Goal: Transaction & Acquisition: Book appointment/travel/reservation

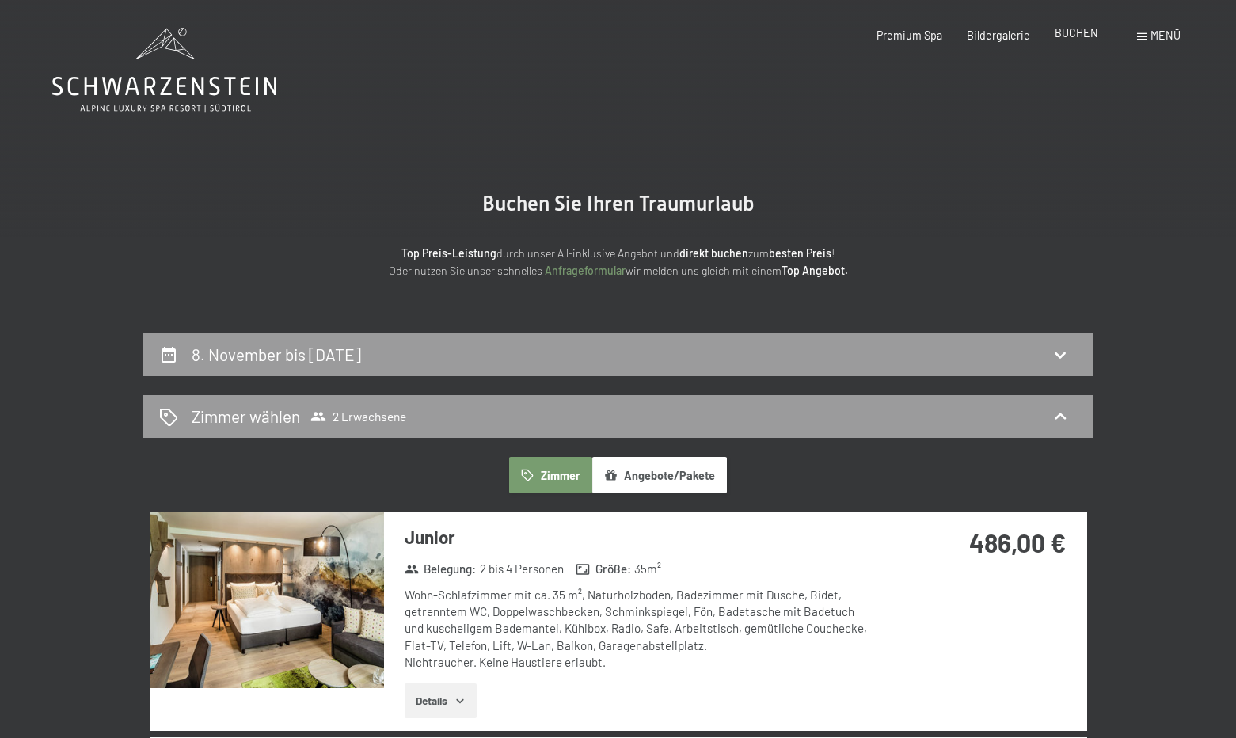
click at [1076, 31] on span "BUCHEN" at bounding box center [1076, 32] width 44 height 13
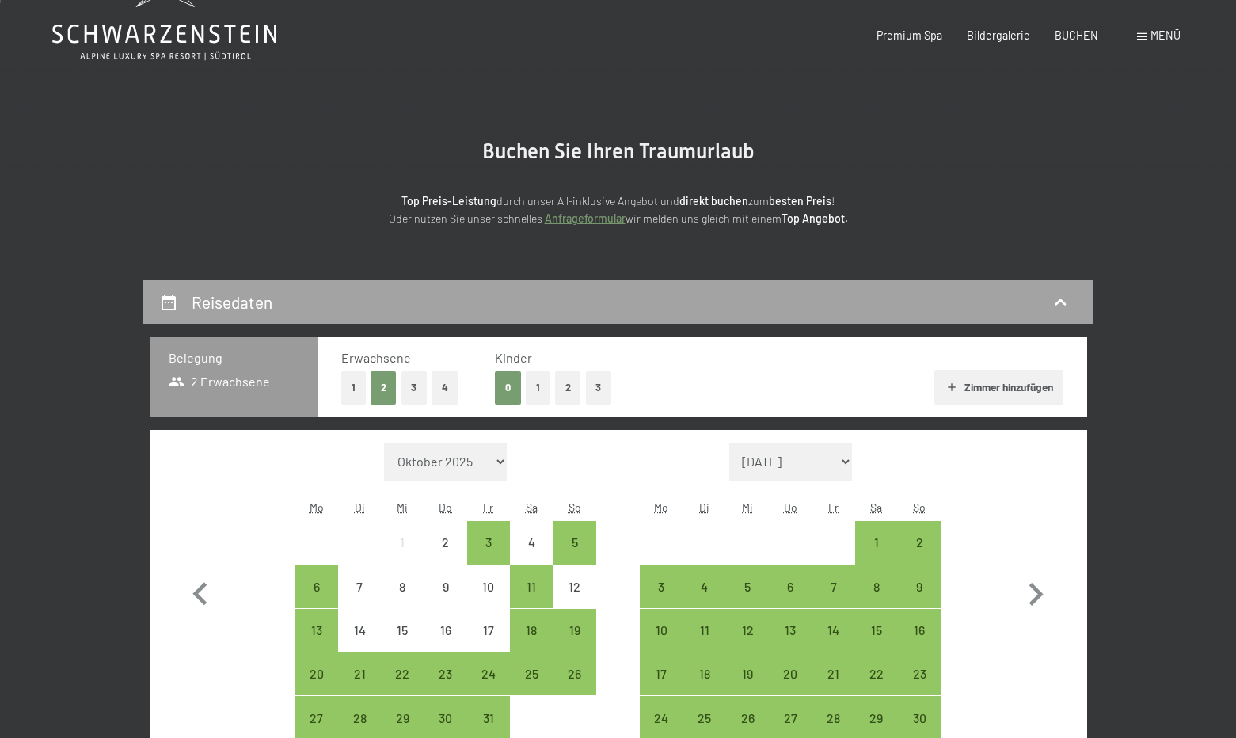
scroll to position [158, 0]
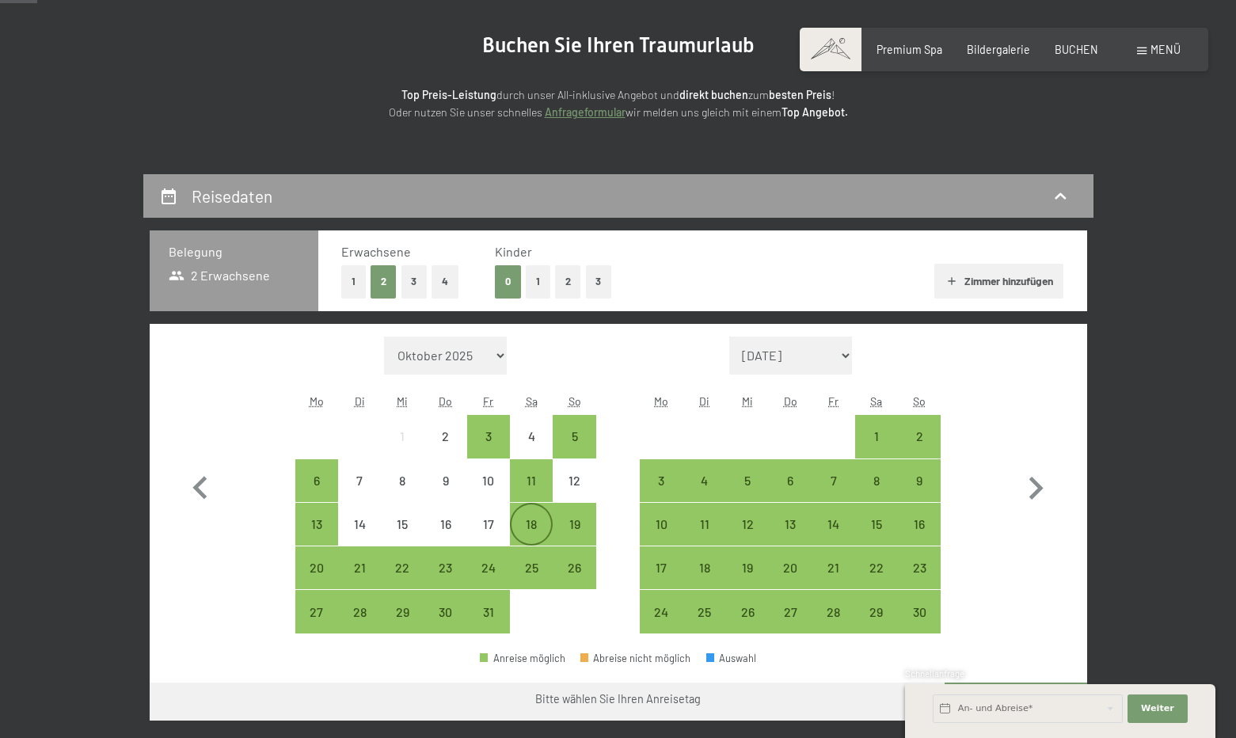
click at [533, 518] on div "18" at bounding box center [531, 538] width 40 height 40
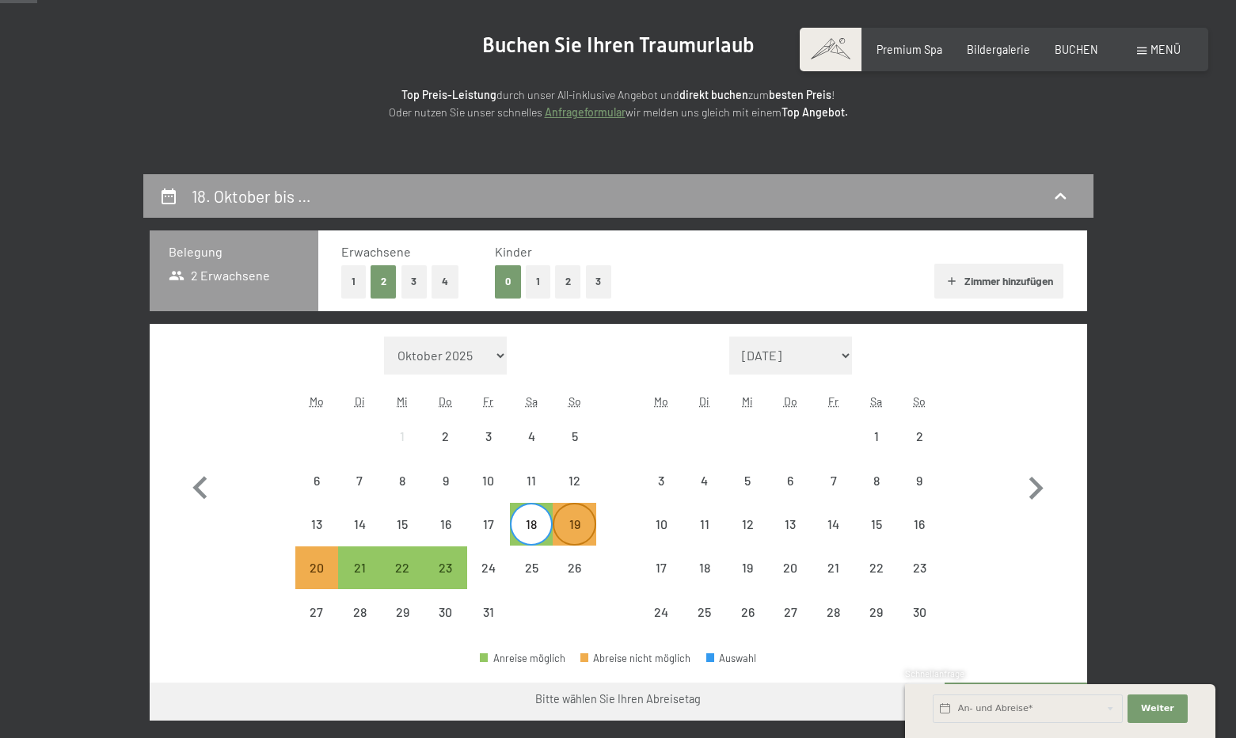
click at [575, 530] on div "19" at bounding box center [574, 538] width 40 height 40
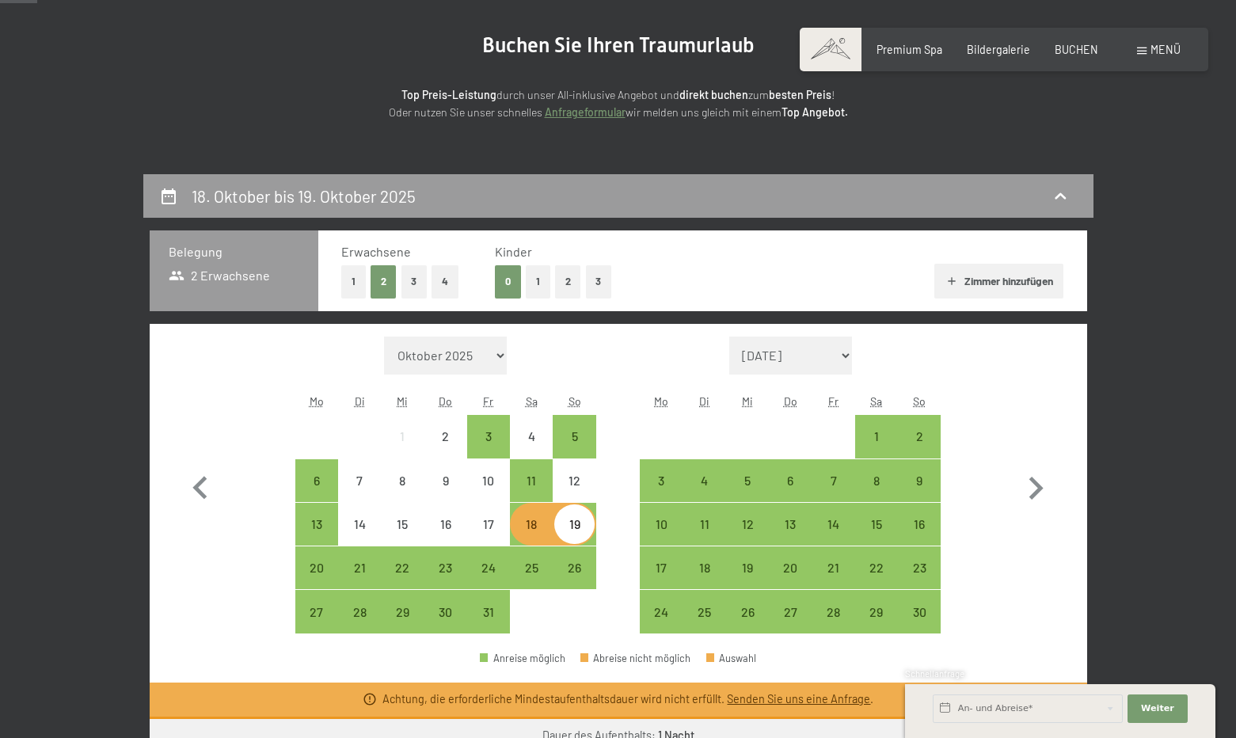
click at [575, 530] on div "19" at bounding box center [574, 538] width 40 height 40
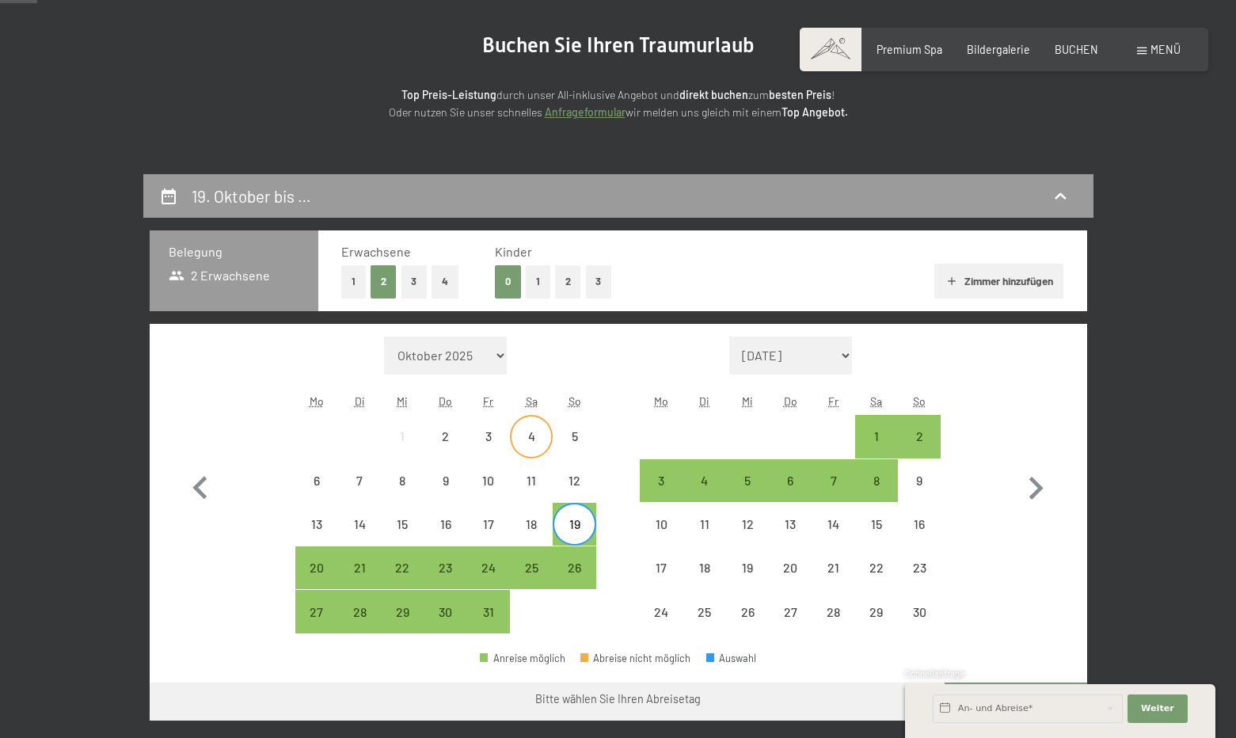
click at [537, 446] on div "4" at bounding box center [531, 450] width 40 height 40
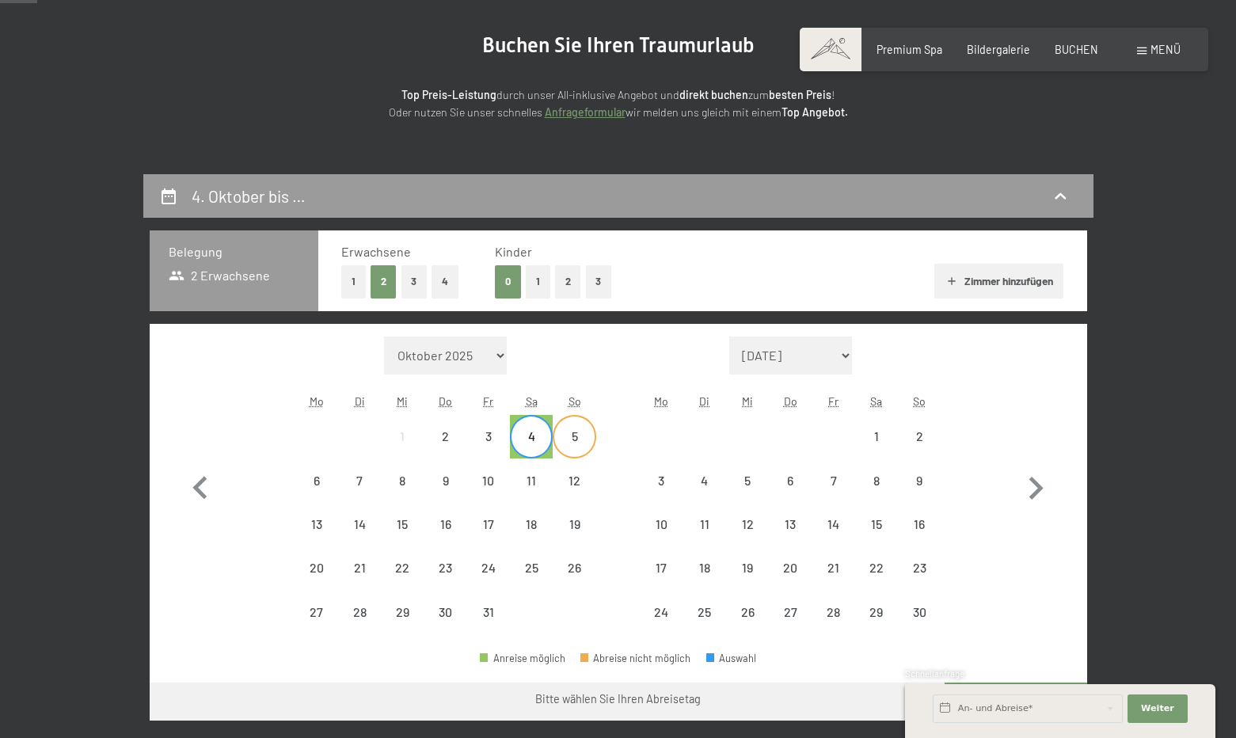
click at [559, 439] on div "5" at bounding box center [574, 450] width 40 height 40
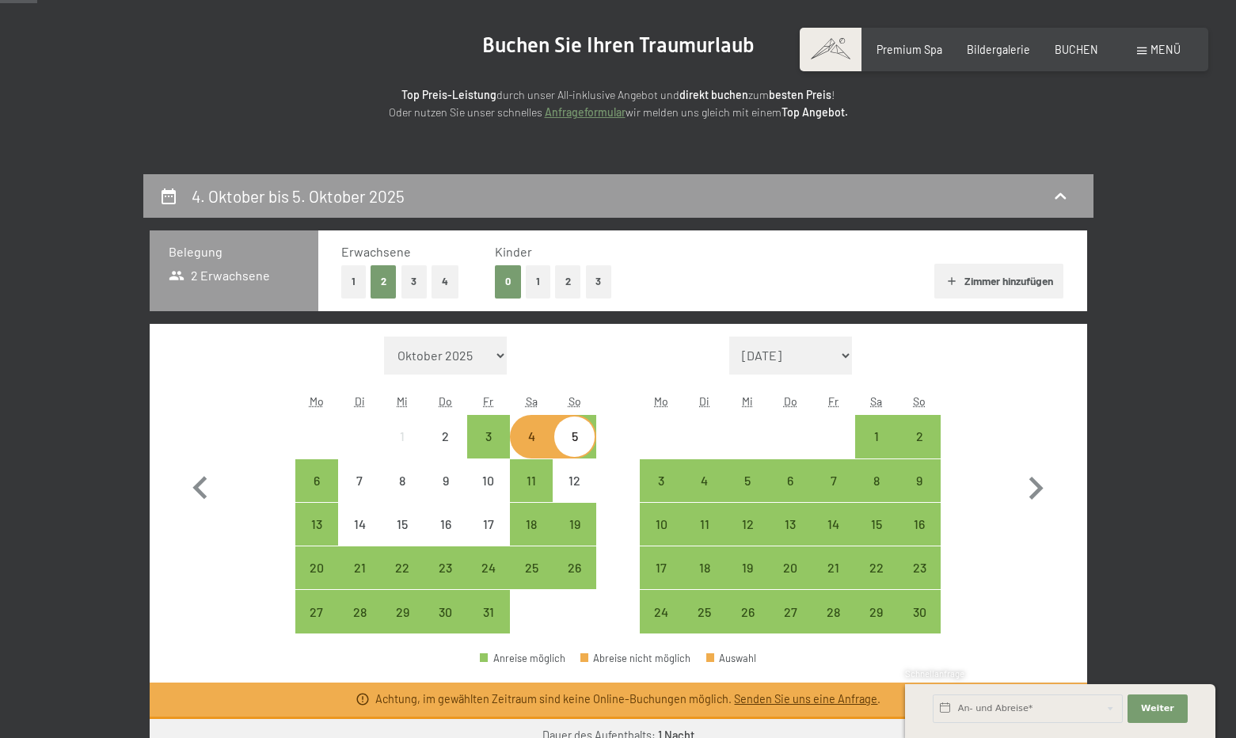
click at [560, 439] on div "5" at bounding box center [574, 450] width 40 height 40
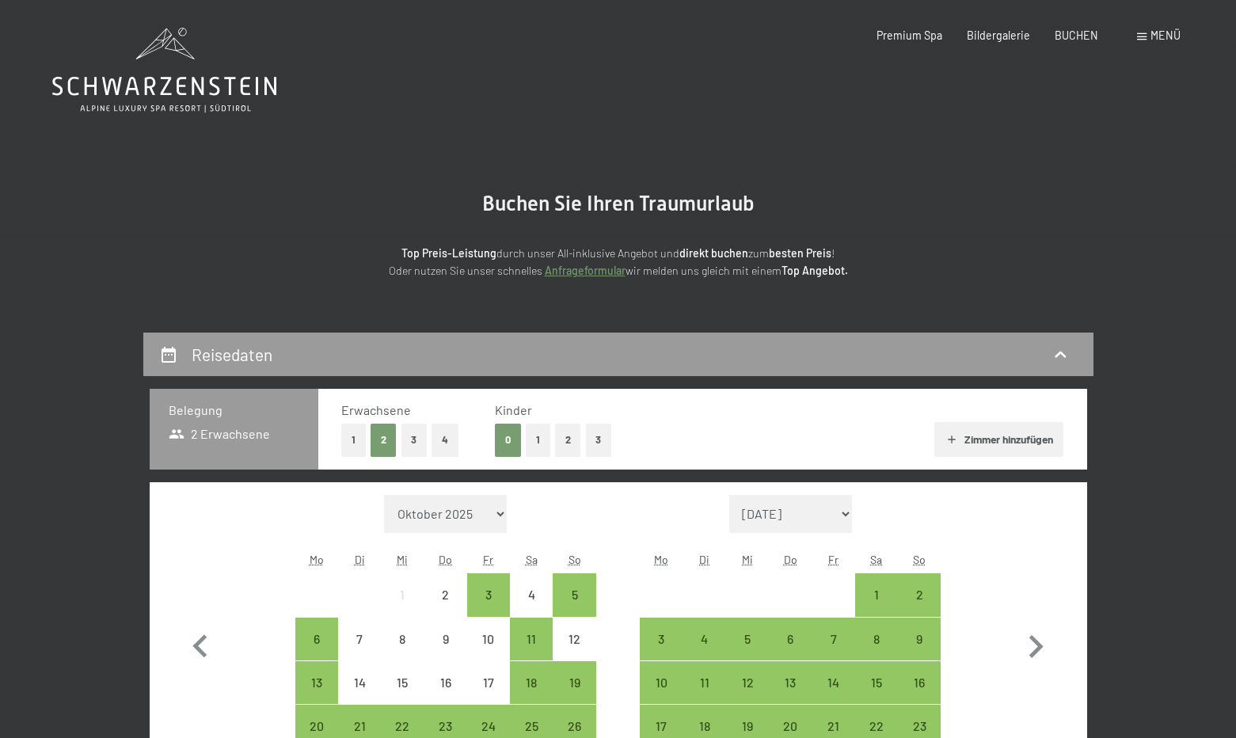
click at [529, 203] on span "Buchen Sie Ihren Traumurlaub" at bounding box center [618, 204] width 272 height 24
drag, startPoint x: 529, startPoint y: 203, endPoint x: 735, endPoint y: 203, distance: 206.6
click at [735, 203] on span "Buchen Sie Ihren Traumurlaub" at bounding box center [618, 204] width 272 height 24
drag, startPoint x: 747, startPoint y: 260, endPoint x: 473, endPoint y: 254, distance: 273.9
click at [491, 257] on p "Top Preis-Leistung durch unser All-inklusive Angebot und direkt buchen zum best…" at bounding box center [618, 263] width 697 height 36
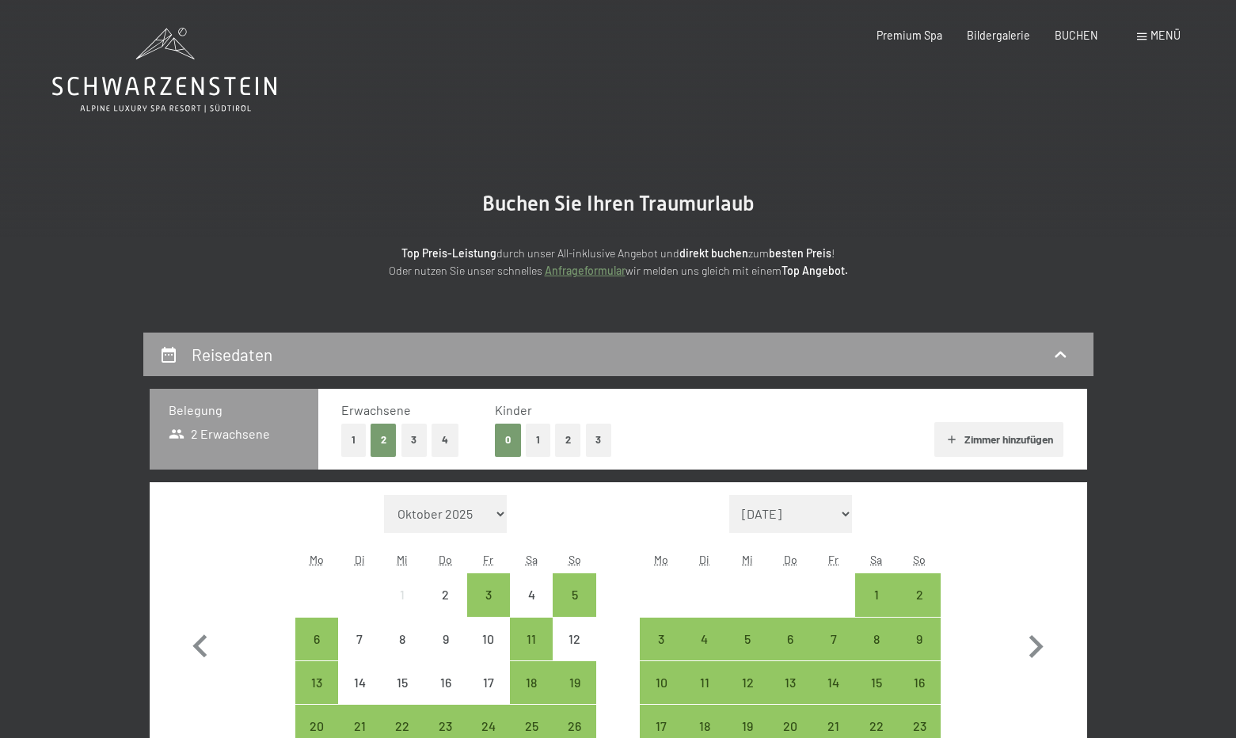
click at [473, 254] on strong "Top Preis-Leistung" at bounding box center [448, 252] width 95 height 13
